Goal: Information Seeking & Learning: Understand process/instructions

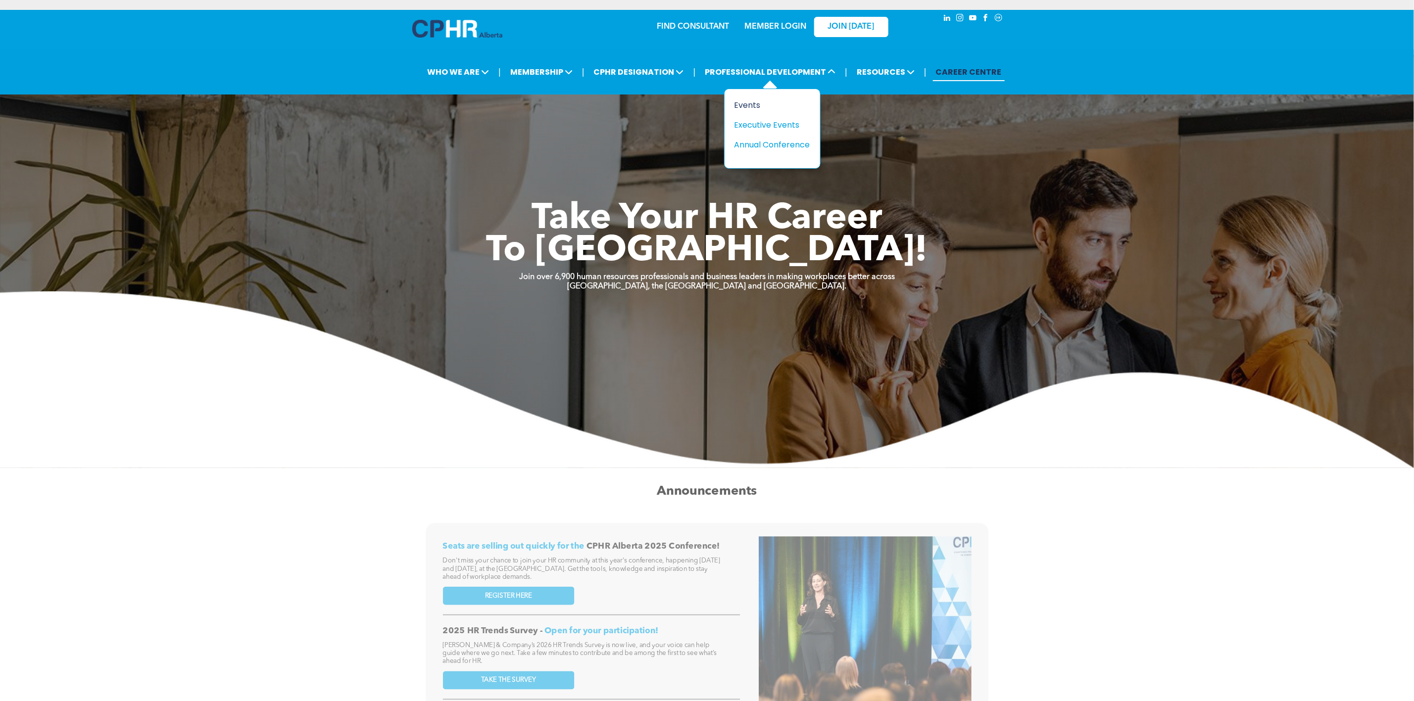
click at [774, 104] on div "Events" at bounding box center [769, 105] width 68 height 12
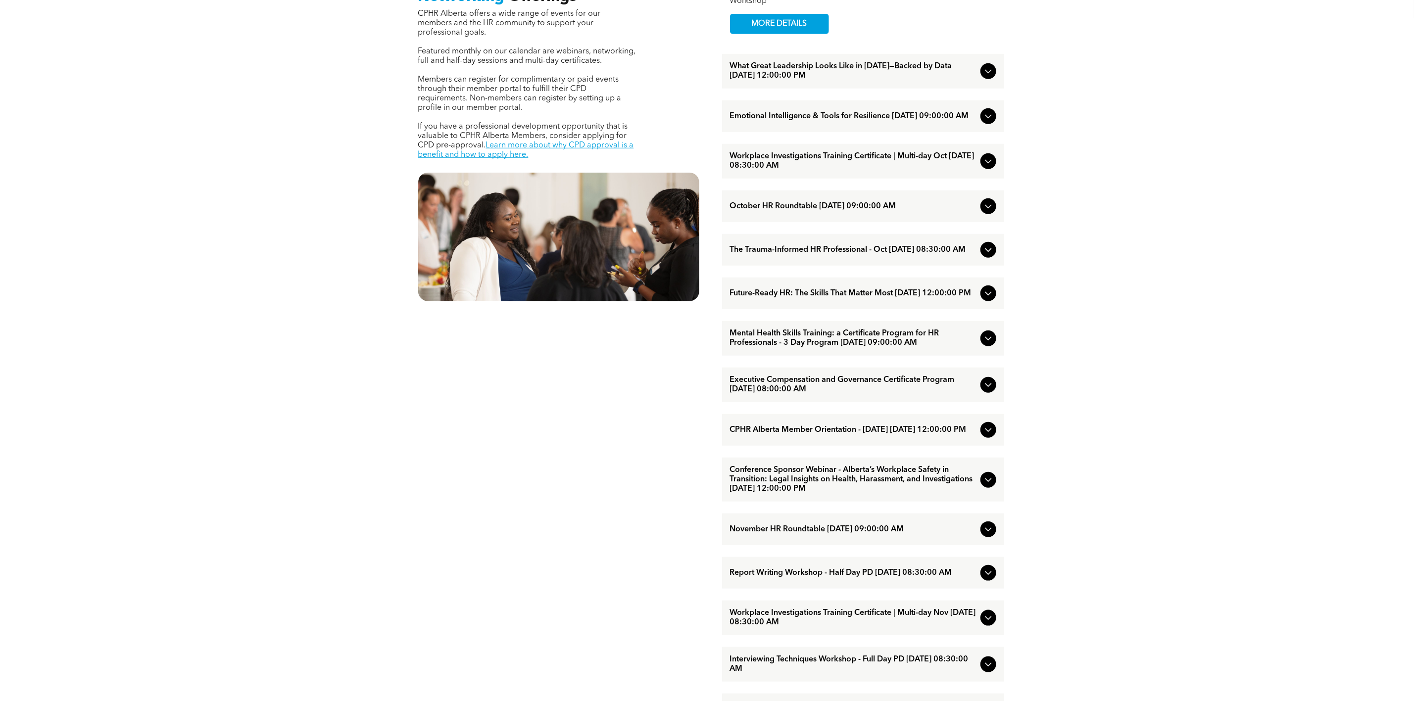
scroll to position [40, 0]
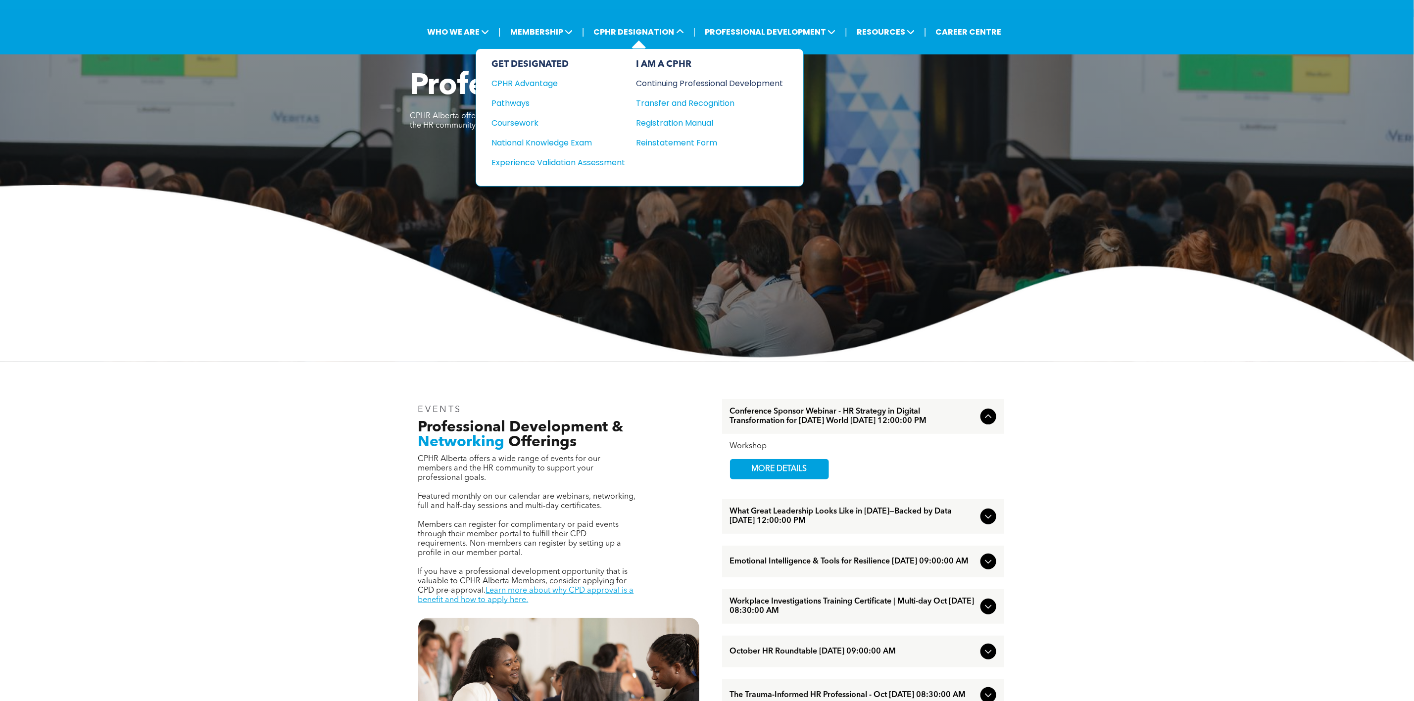
click at [673, 89] on div "Continuing Professional Development" at bounding box center [703, 83] width 132 height 12
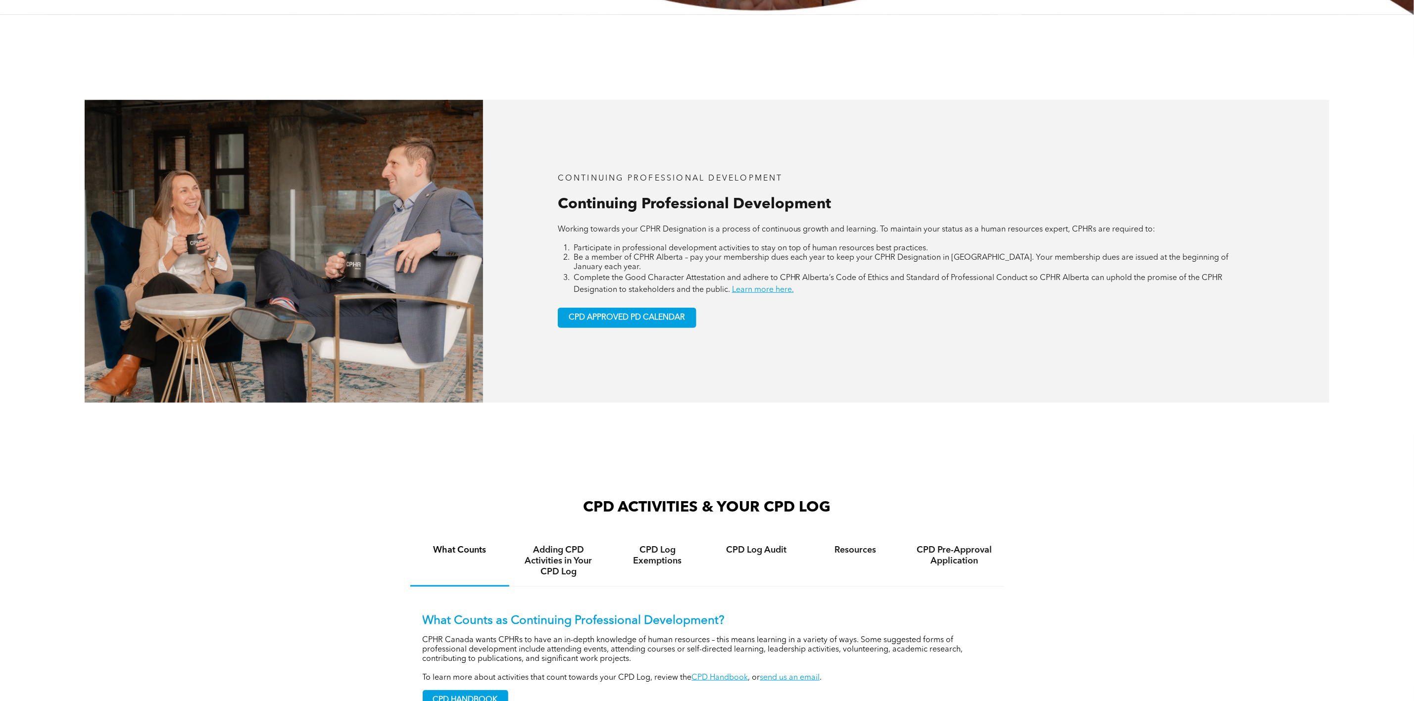
scroll to position [817, 0]
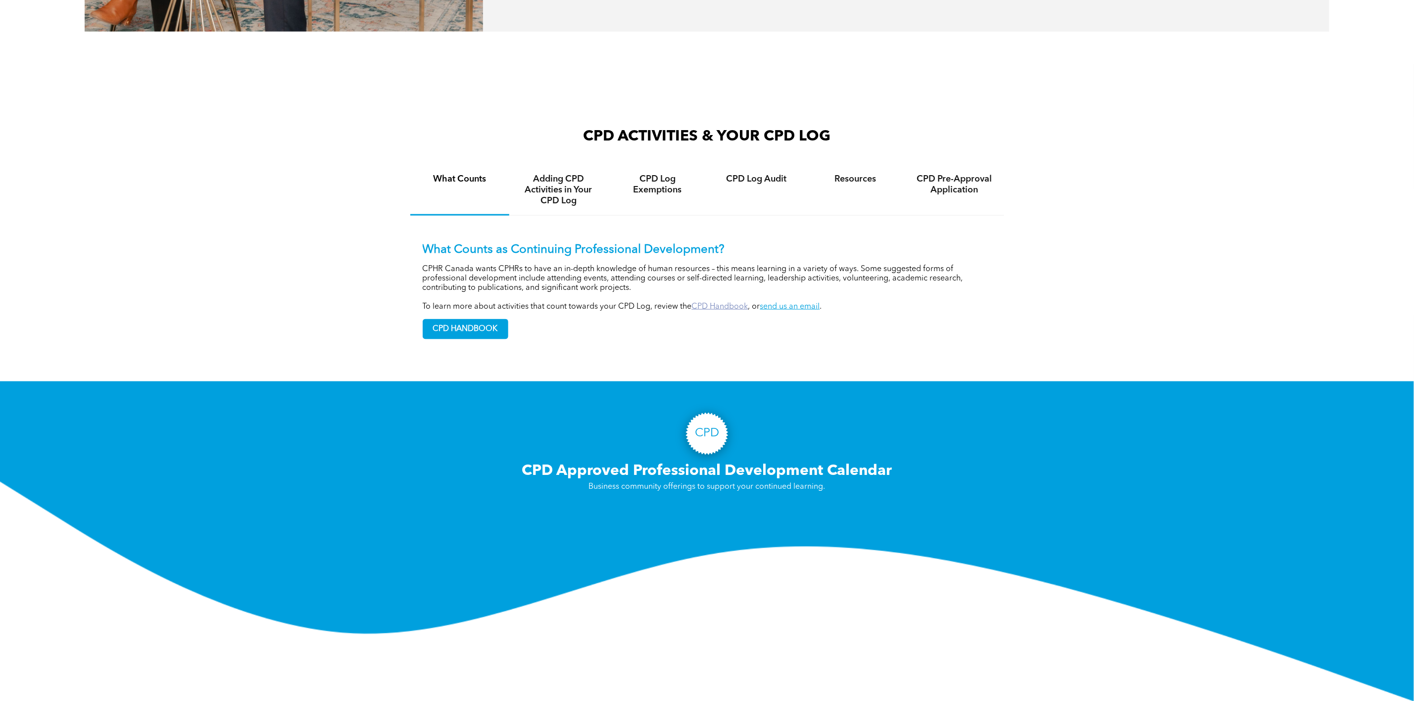
click at [735, 303] on link "CPD Handbook" at bounding box center [720, 307] width 56 height 8
